Goal: Transaction & Acquisition: Obtain resource

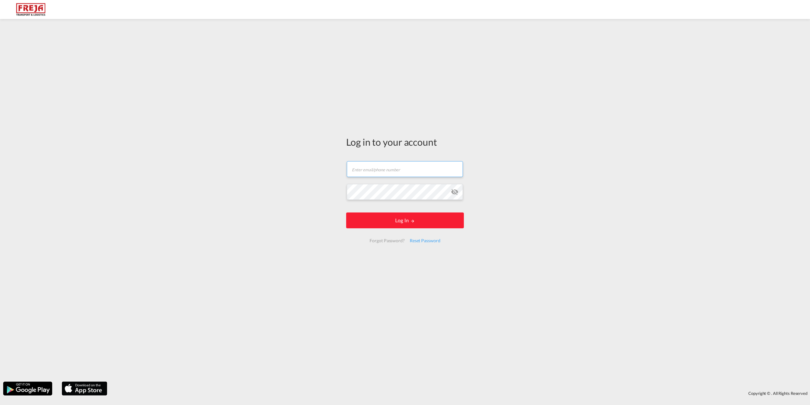
type input "[EMAIL_ADDRESS][DOMAIN_NAME]"
click at [386, 229] on form "[EMAIL_ADDRESS][DOMAIN_NAME] Log In Forgot Password? Reset Password" at bounding box center [405, 202] width 118 height 94
click at [384, 221] on button "Log In" at bounding box center [405, 220] width 118 height 16
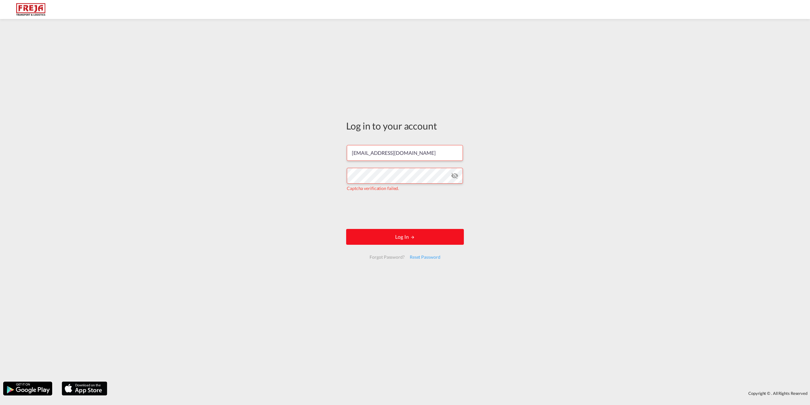
click at [382, 234] on button "Log In" at bounding box center [405, 237] width 118 height 16
click at [421, 238] on button "Log In" at bounding box center [405, 237] width 118 height 16
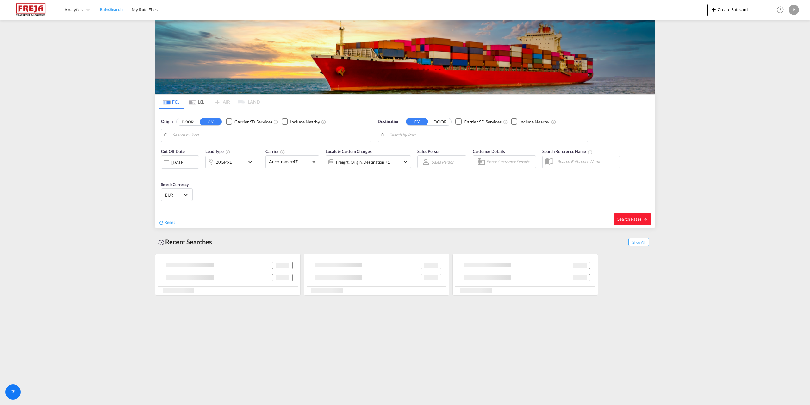
type input "Tuticorin, INTUT"
type input "[GEOGRAPHIC_DATA], [GEOGRAPHIC_DATA]"
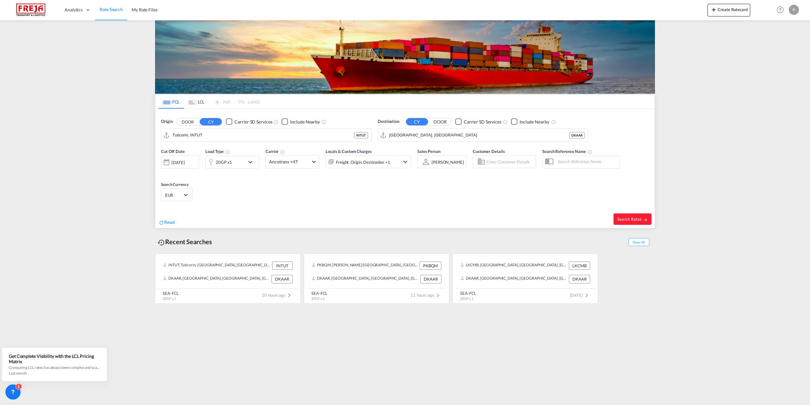
click at [189, 159] on div "[DATE]" at bounding box center [180, 161] width 38 height 13
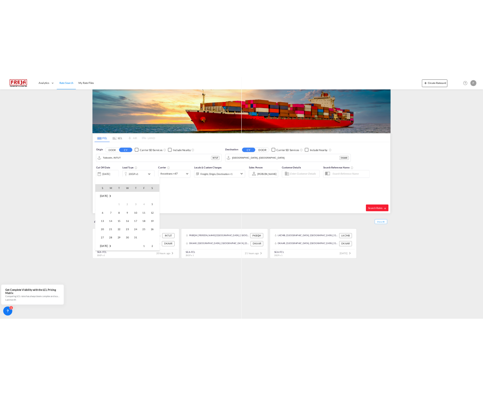
scroll to position [252, 0]
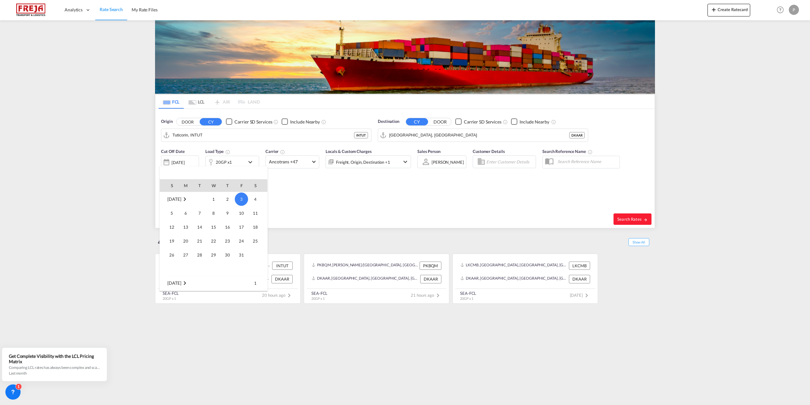
click at [189, 283] on md-icon "November 2025" at bounding box center [185, 283] width 8 height 8
click at [188, 200] on span "[DATE]" at bounding box center [185, 200] width 13 height 13
click at [198, 241] on span "15" at bounding box center [199, 240] width 13 height 13
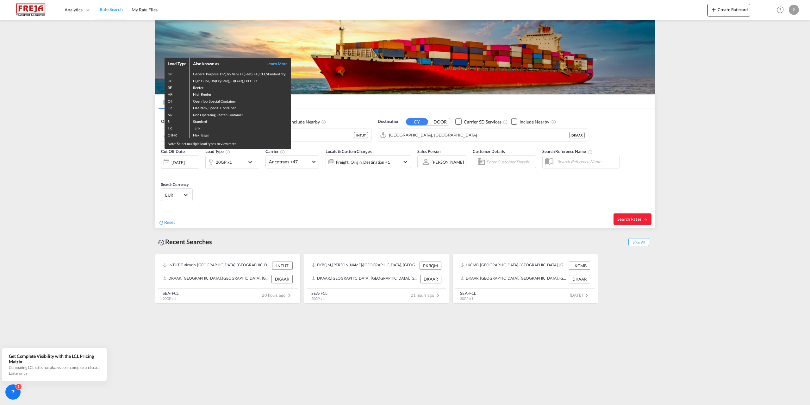
click at [225, 136] on td "Flexi Bags" at bounding box center [240, 134] width 101 height 7
click at [306, 218] on div "Load Type Also known as Learn More GP General Purpose, DV(Dry Van), FT(Feet), H…" at bounding box center [405, 202] width 810 height 405
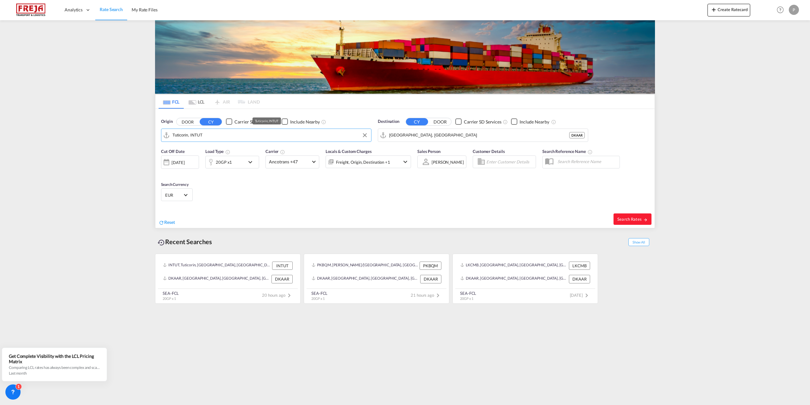
click at [237, 135] on input "Tuticorin, INTUT" at bounding box center [270, 134] width 196 height 9
click at [196, 149] on div "Colombo [GEOGRAPHIC_DATA] LKCMB" at bounding box center [221, 152] width 120 height 19
type input "Colombo, LKCMB"
drag, startPoint x: 95, startPoint y: 160, endPoint x: 238, endPoint y: 123, distance: 148.0
click at [96, 160] on md-content "Analytics Reports Dashboard Rate Search My Rate Files Create Ratecard Help Reso…" at bounding box center [405, 202] width 810 height 405
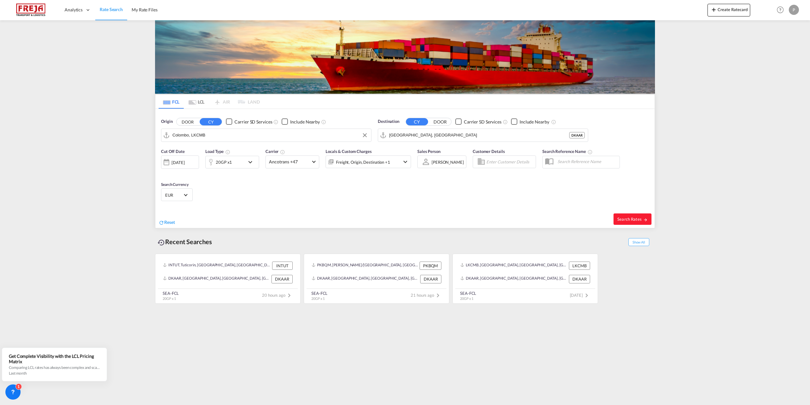
click at [237, 135] on input "Colombo, LKCMB" at bounding box center [270, 134] width 196 height 9
click at [451, 133] on input "[GEOGRAPHIC_DATA], [GEOGRAPHIC_DATA]" at bounding box center [487, 134] width 196 height 9
click at [621, 216] on span "Search Rates" at bounding box center [632, 218] width 30 height 5
type input "LKCMB to DKAAR / [DATE]"
